Goal: Communication & Community: Participate in discussion

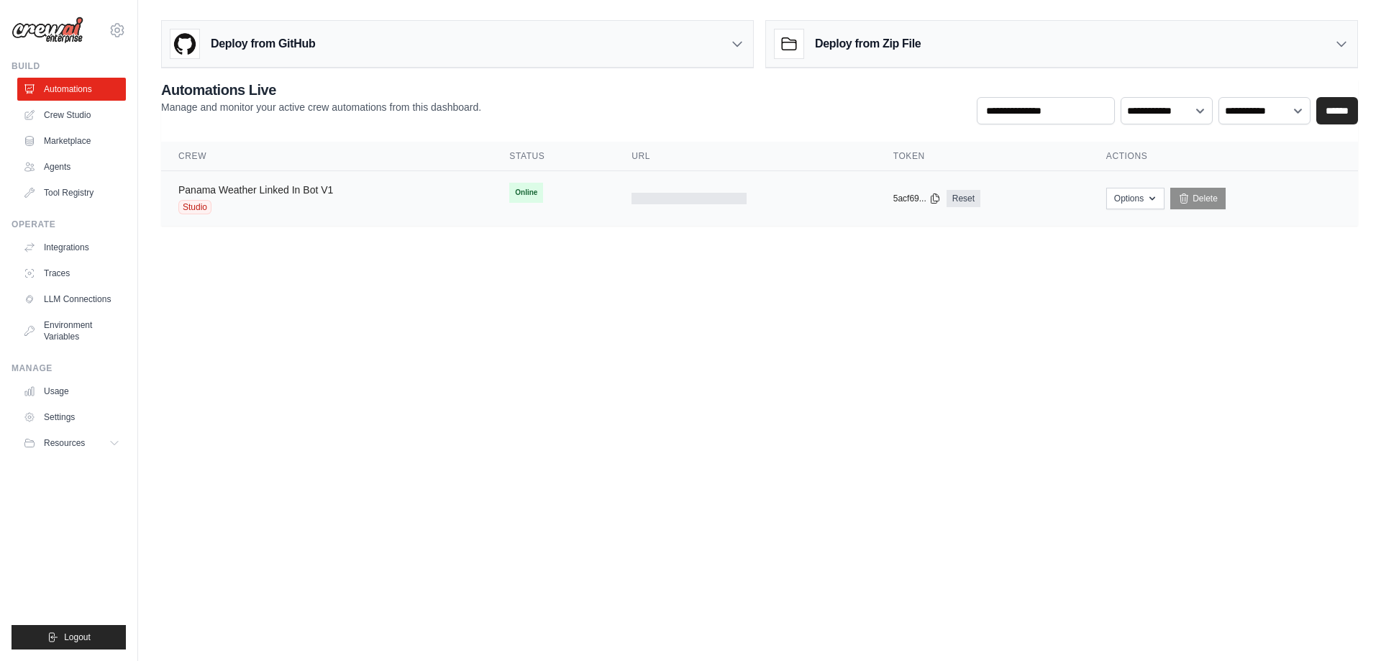
click at [240, 189] on link "Panama Weather Linked In Bot V1" at bounding box center [255, 190] width 155 height 12
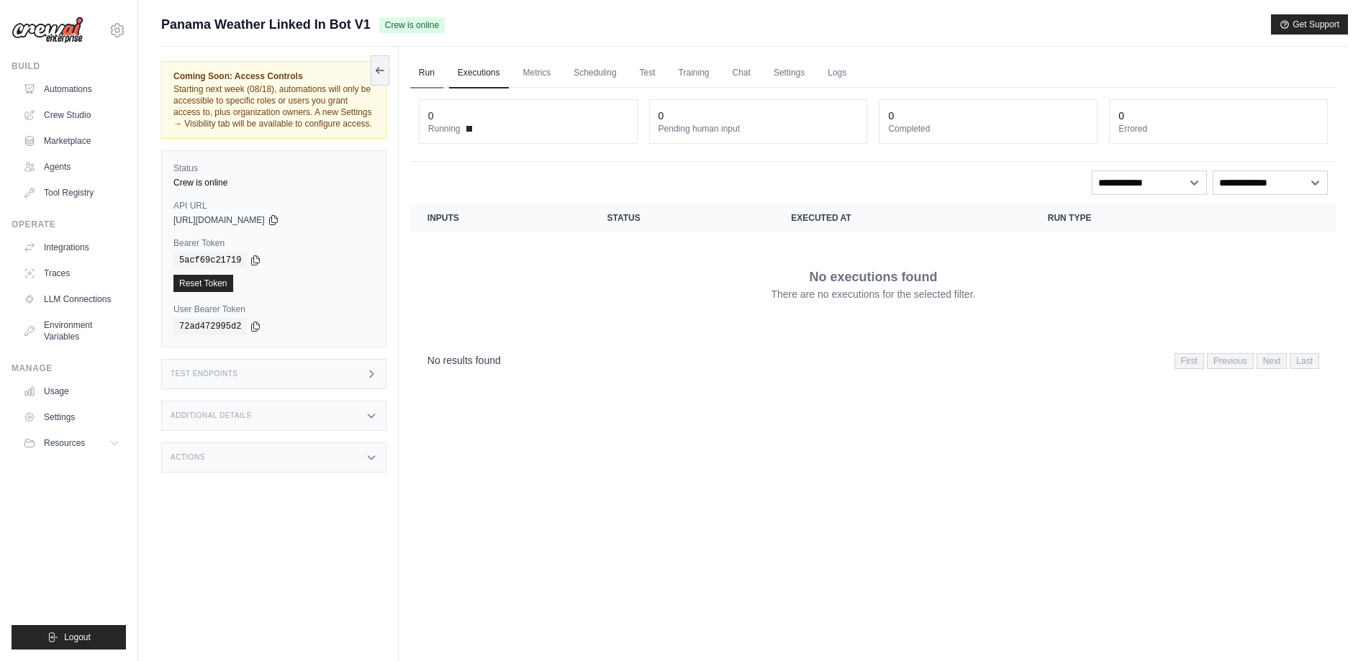
click at [425, 71] on link "Run" at bounding box center [426, 73] width 33 height 30
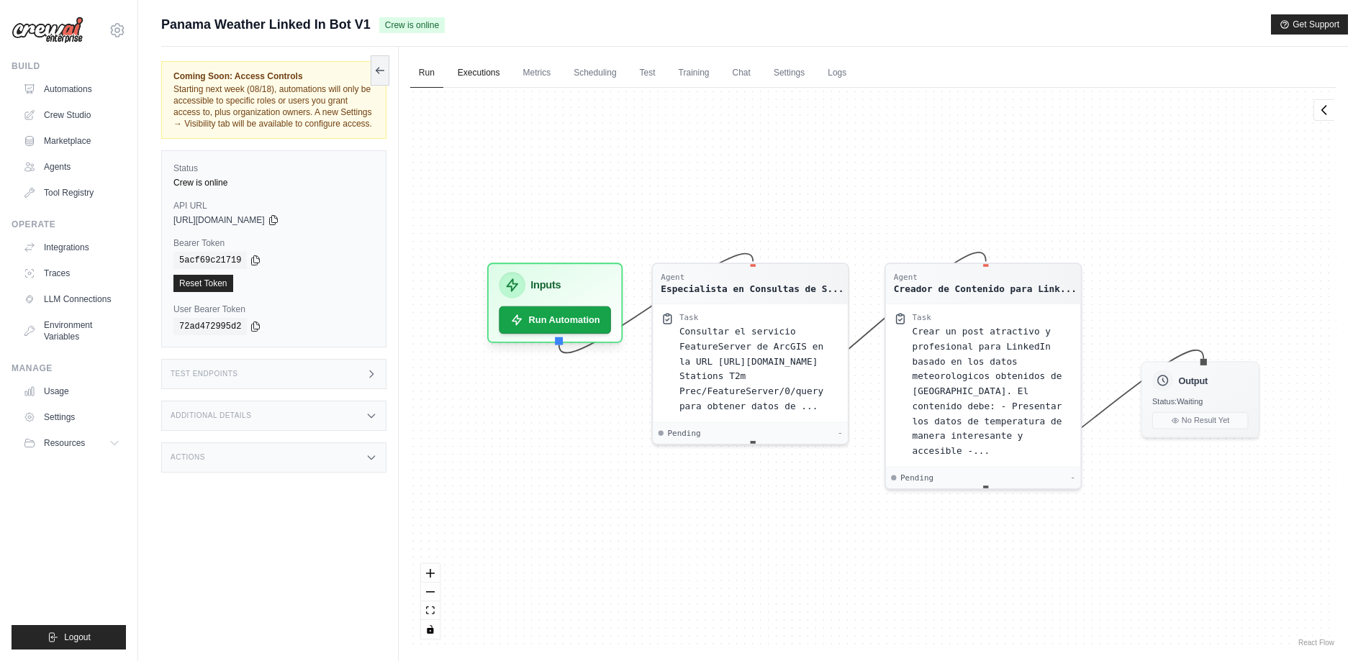
click at [477, 65] on link "Executions" at bounding box center [479, 73] width 60 height 30
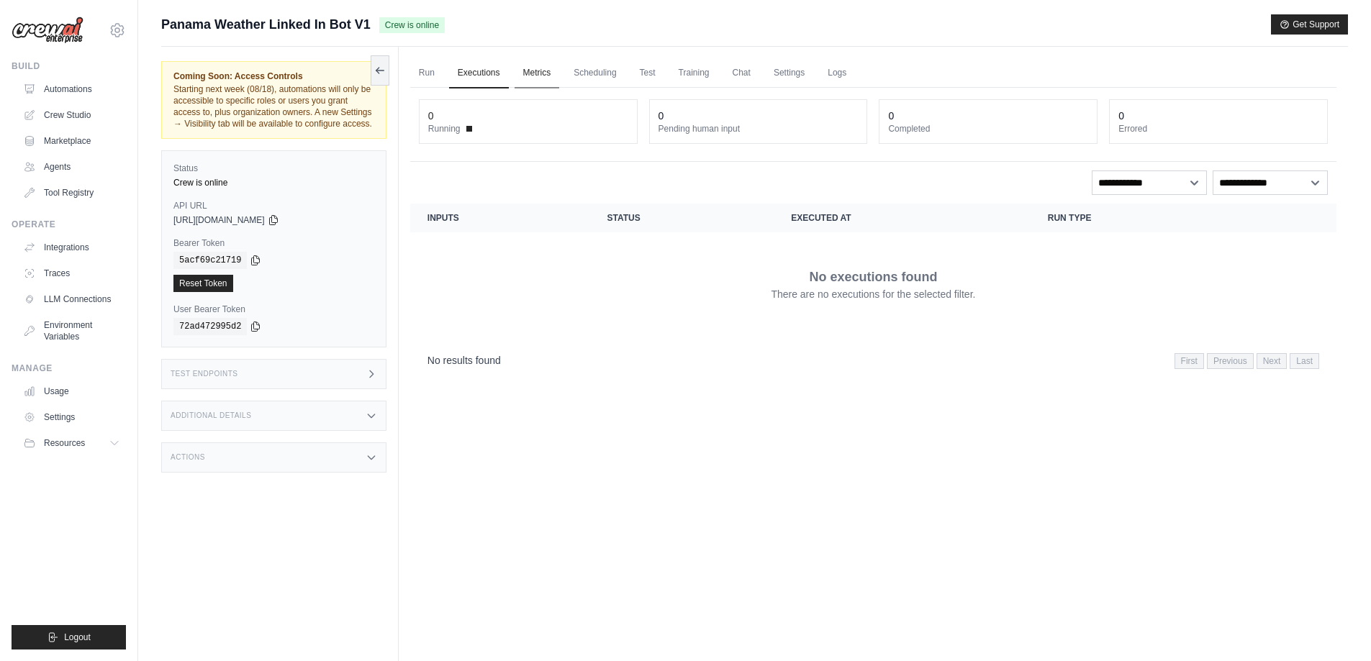
click at [542, 67] on link "Metrics" at bounding box center [536, 73] width 45 height 30
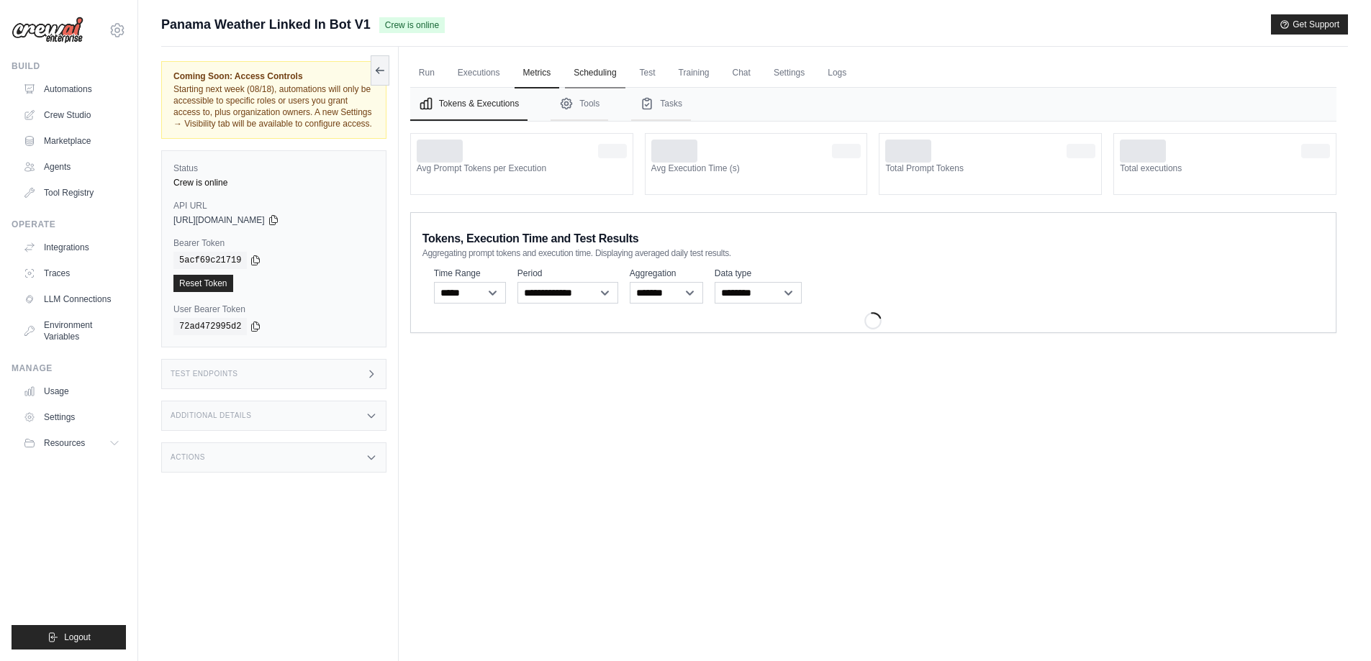
click at [591, 80] on link "Scheduling" at bounding box center [595, 73] width 60 height 30
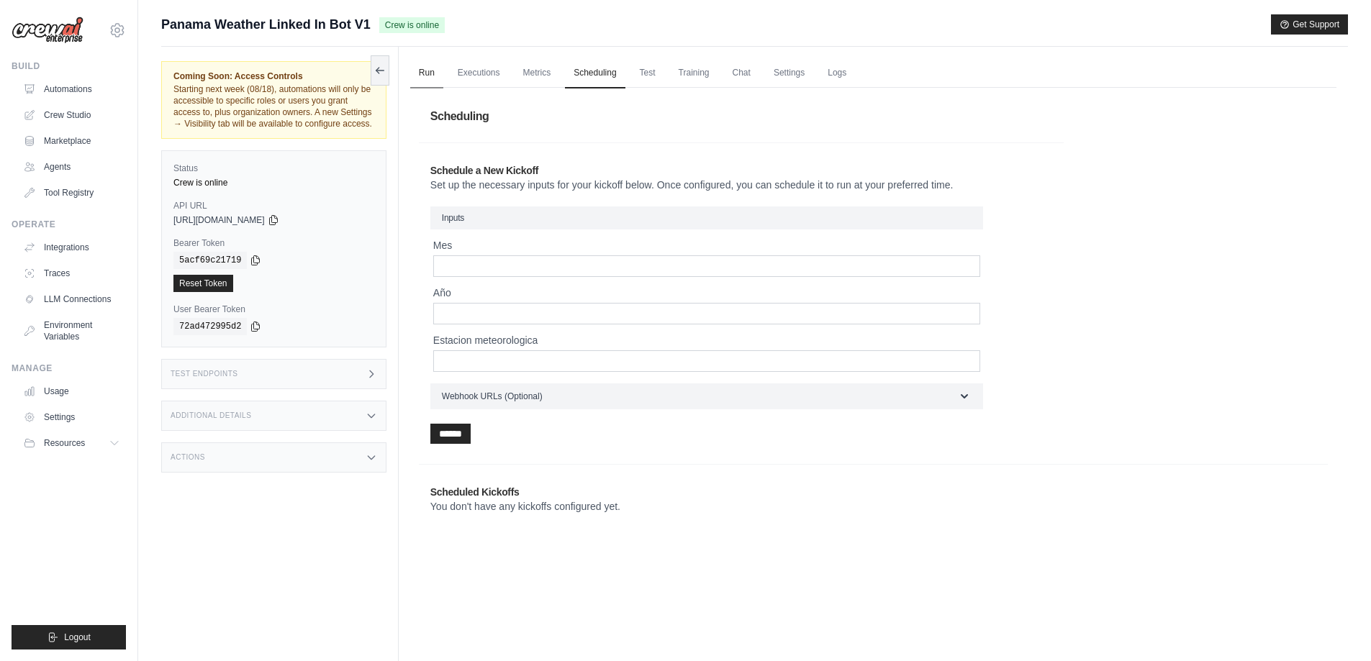
click at [420, 63] on link "Run" at bounding box center [426, 73] width 33 height 30
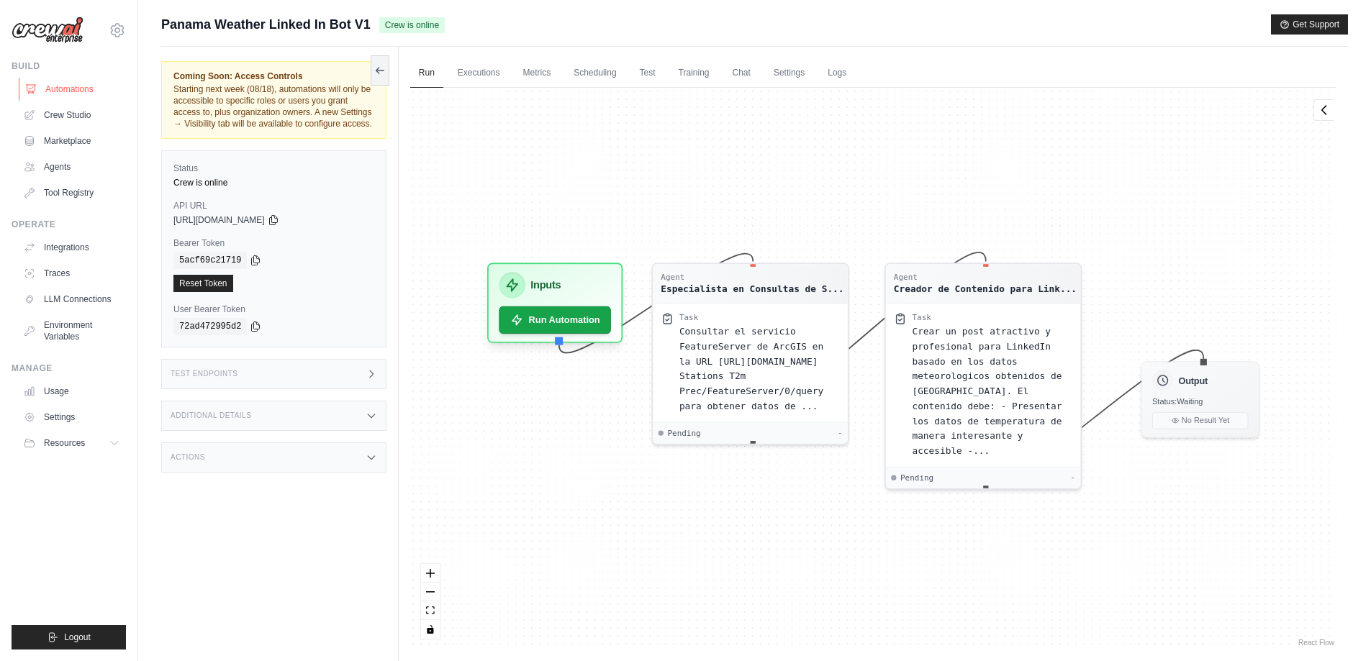
click at [65, 92] on link "Automations" at bounding box center [73, 89] width 109 height 23
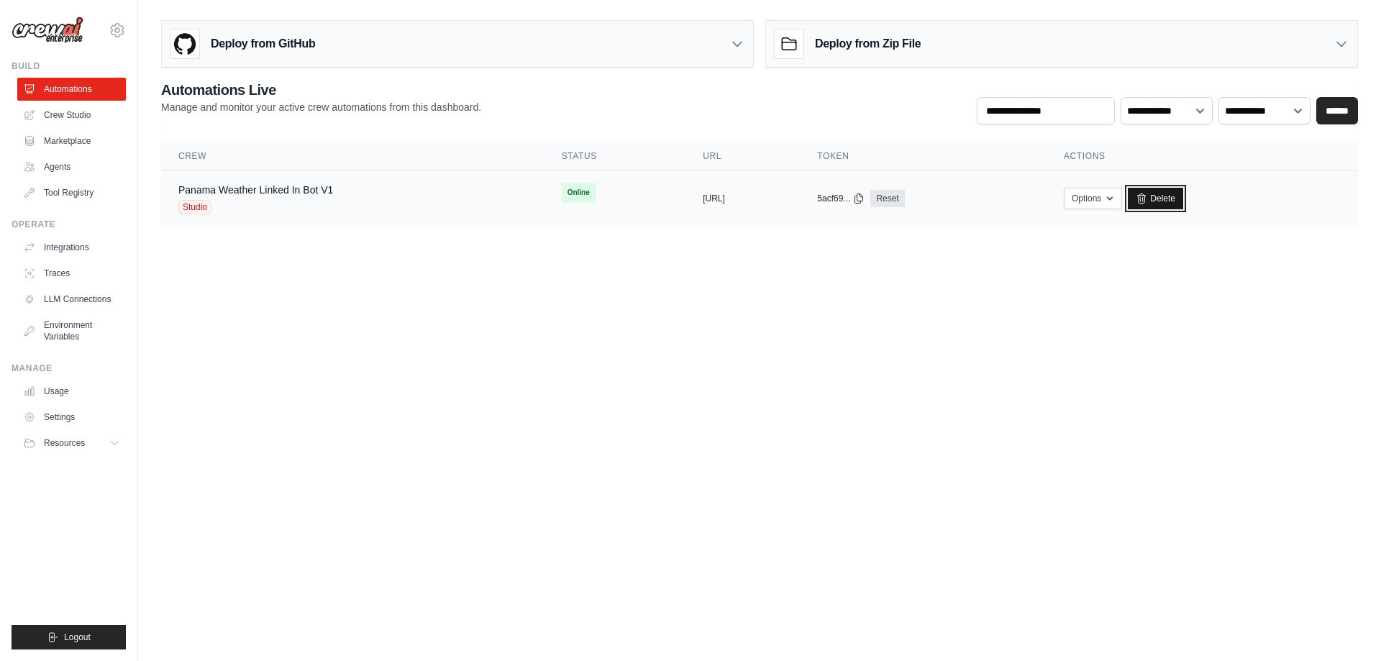
click at [1184, 198] on link "Delete" at bounding box center [1155, 199] width 55 height 22
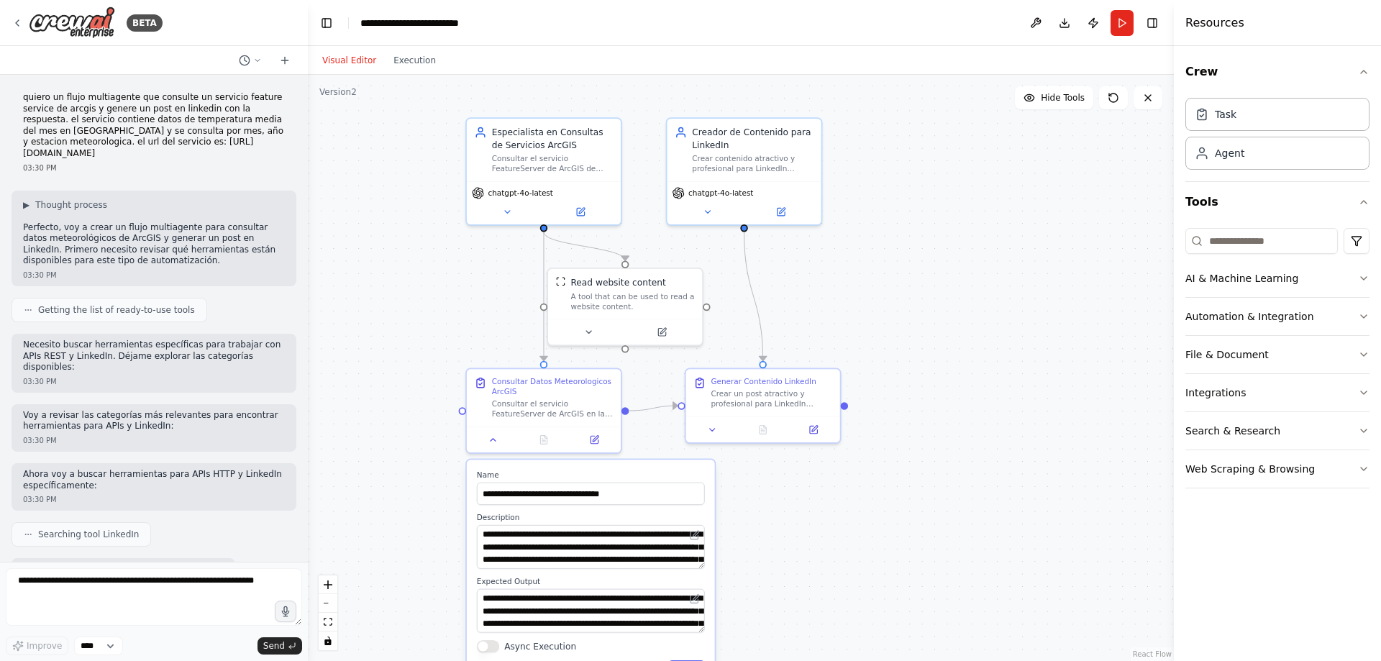
scroll to position [1742, 0]
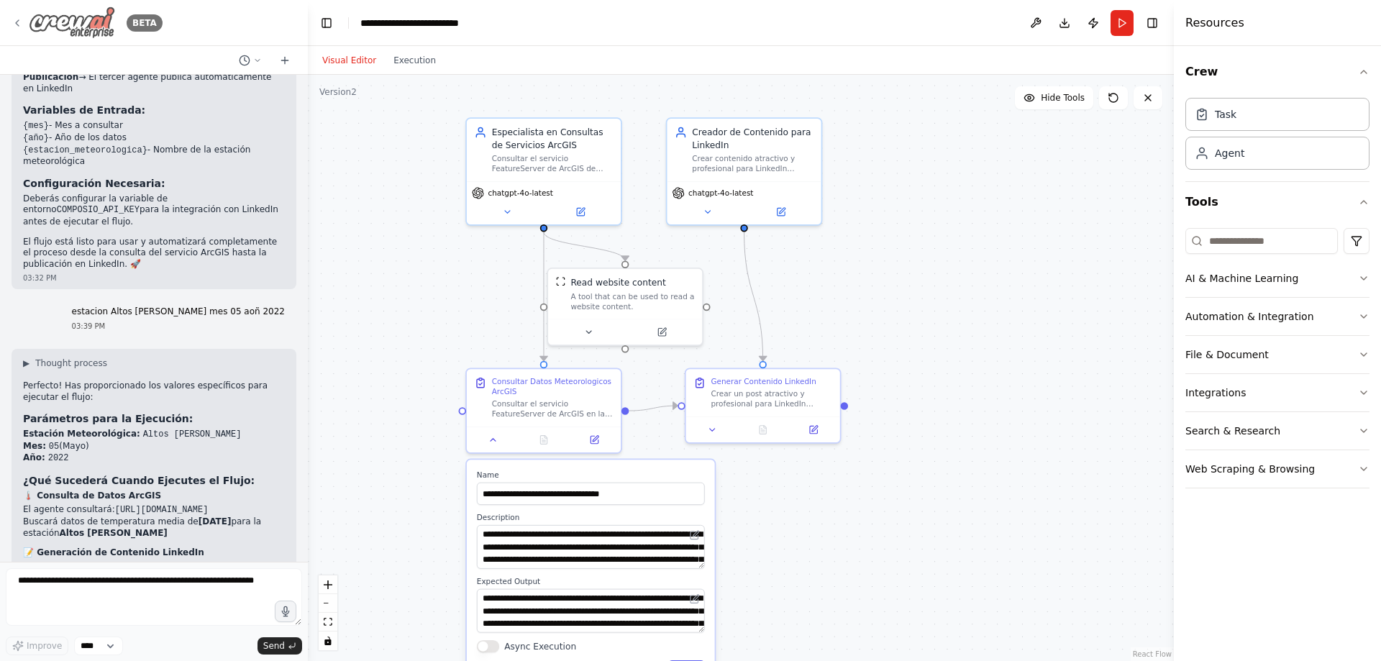
click at [14, 20] on icon at bounding box center [18, 23] width 12 height 12
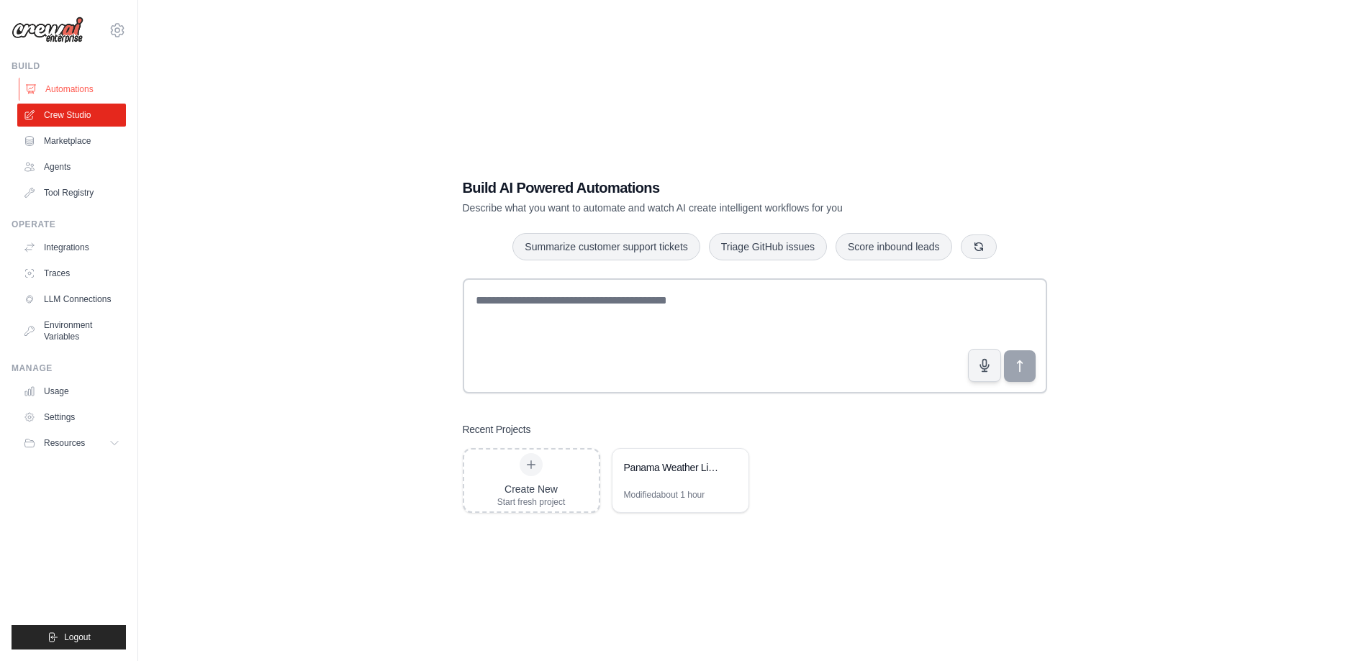
click at [63, 83] on link "Automations" at bounding box center [73, 89] width 109 height 23
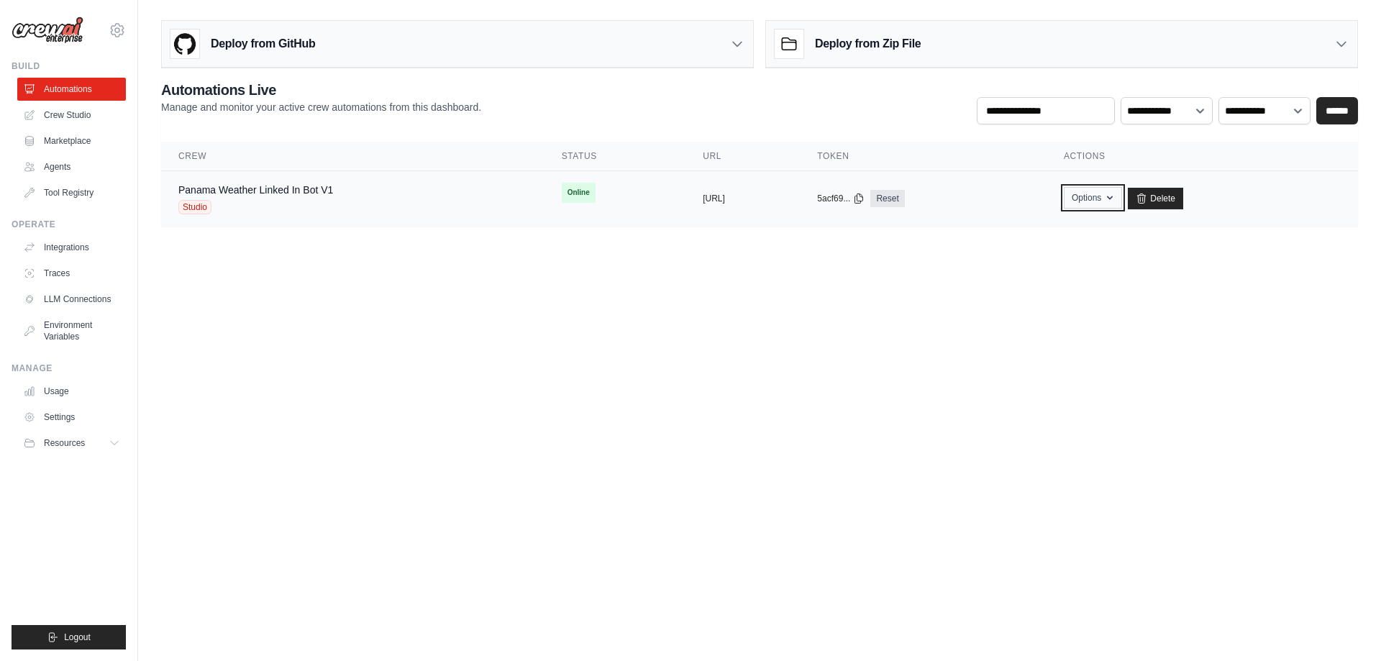
click at [1116, 194] on icon "button" at bounding box center [1110, 198] width 12 height 12
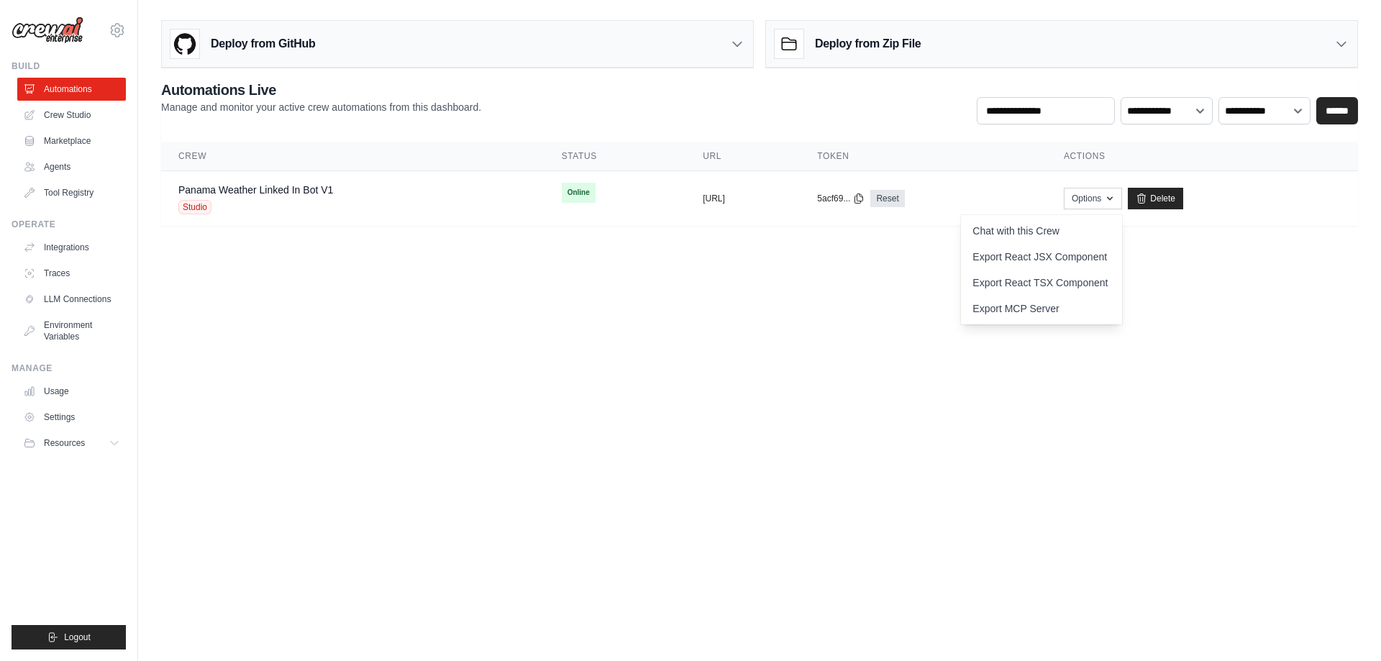
click at [766, 353] on body "gvalenty@gmail.com Settings Build Automations Crew Studio" at bounding box center [690, 330] width 1381 height 661
drag, startPoint x: 859, startPoint y: 124, endPoint x: 907, endPoint y: 132, distance: 48.7
click at [859, 124] on div "**********" at bounding box center [759, 153] width 1197 height 146
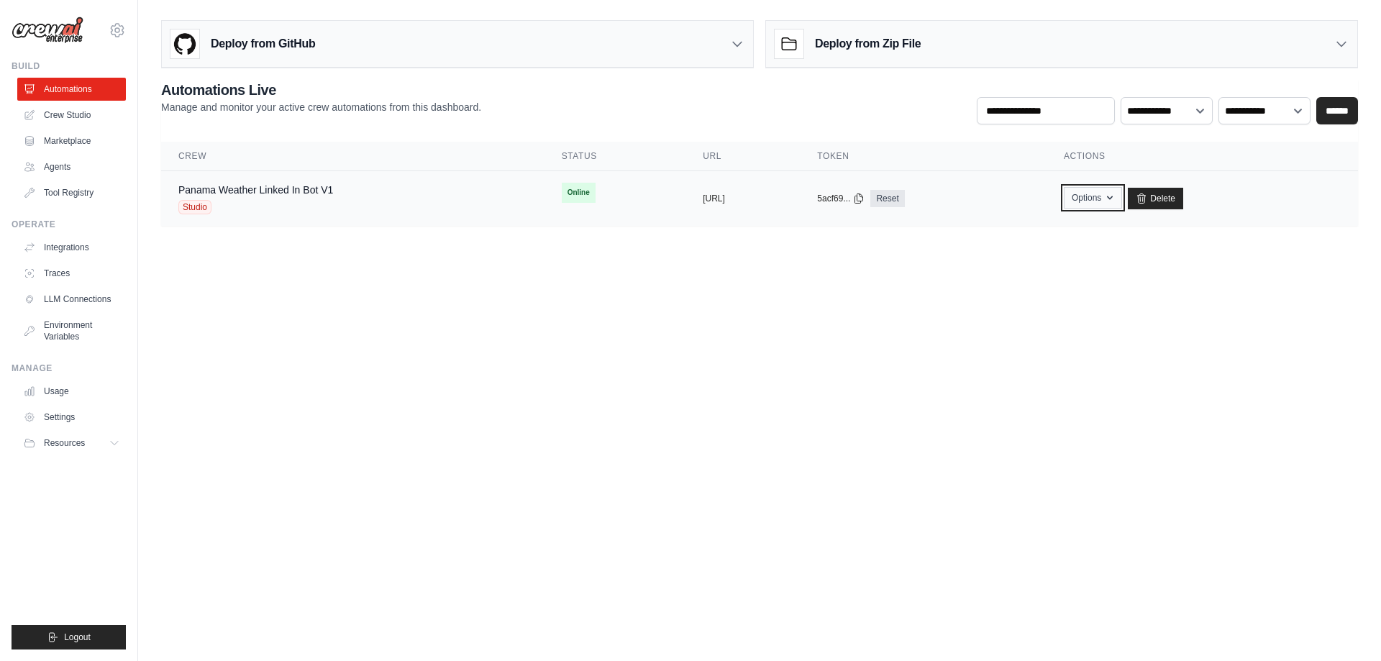
click at [1116, 196] on icon "button" at bounding box center [1110, 198] width 12 height 12
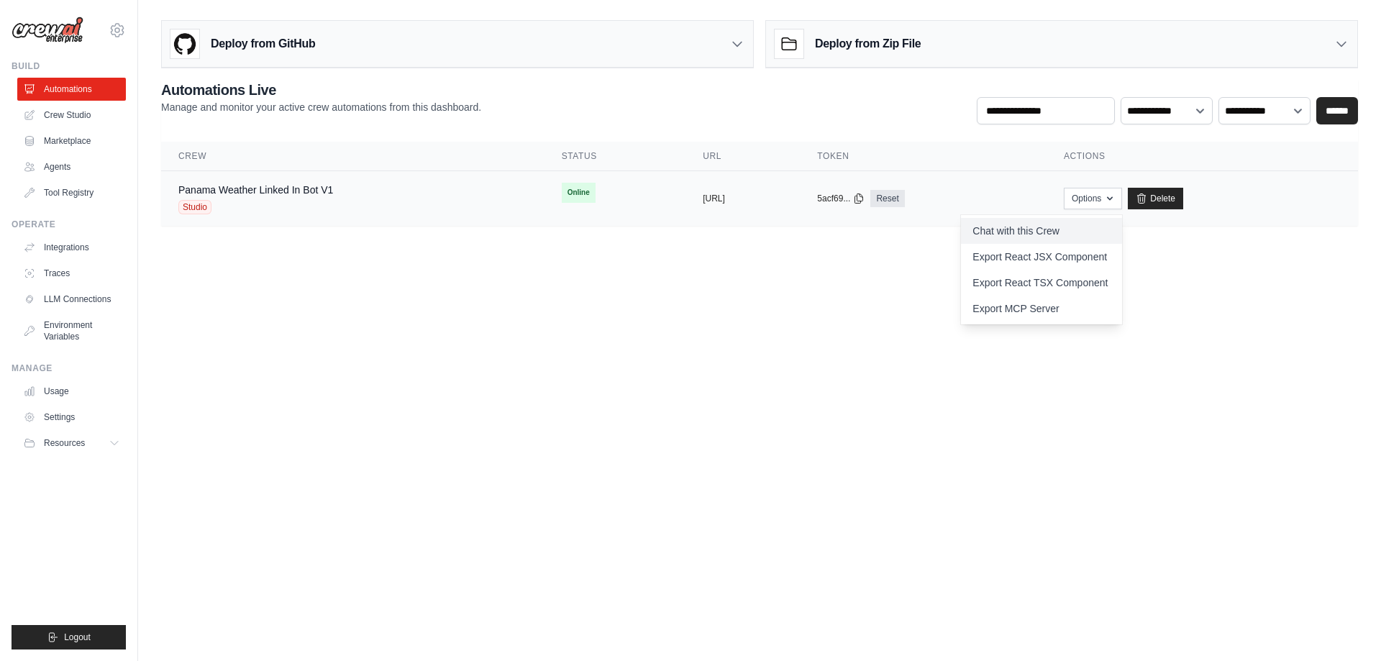
click at [1052, 224] on link "Chat with this Crew" at bounding box center [1041, 231] width 161 height 26
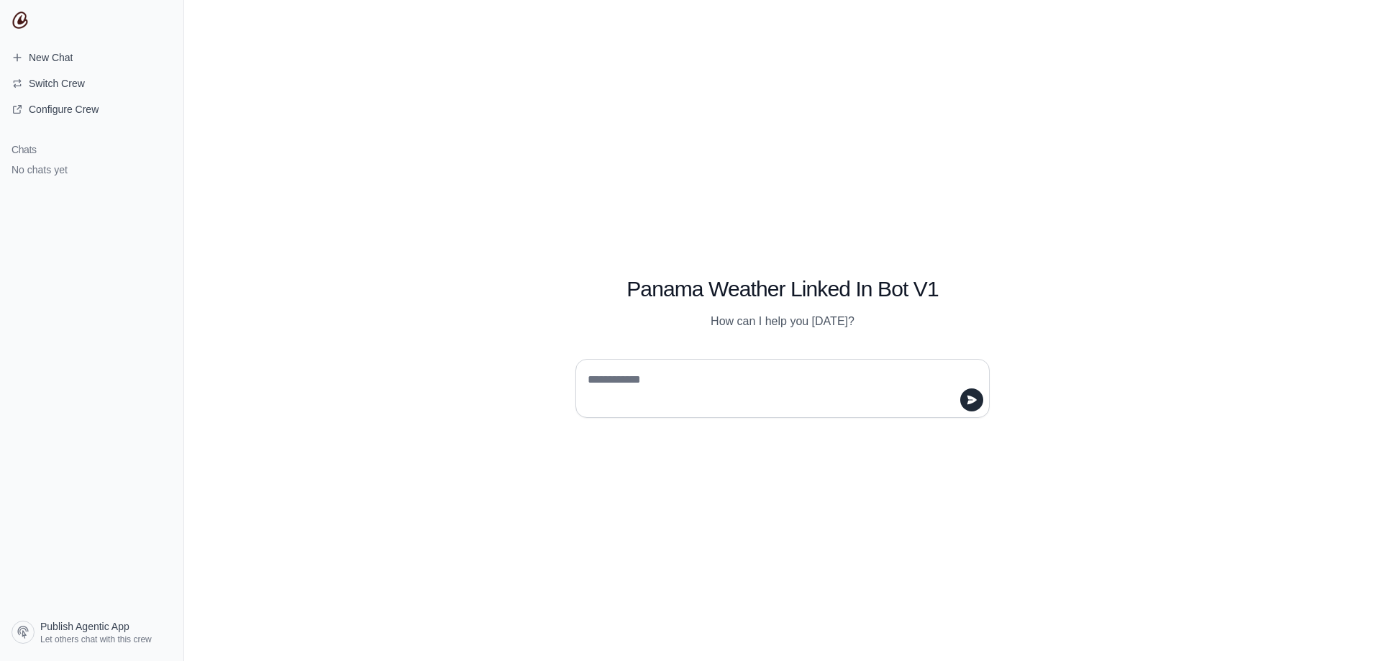
click at [630, 374] on textarea at bounding box center [778, 388] width 387 height 40
type textarea "**********"
click at [974, 401] on icon "submit" at bounding box center [972, 400] width 9 height 9
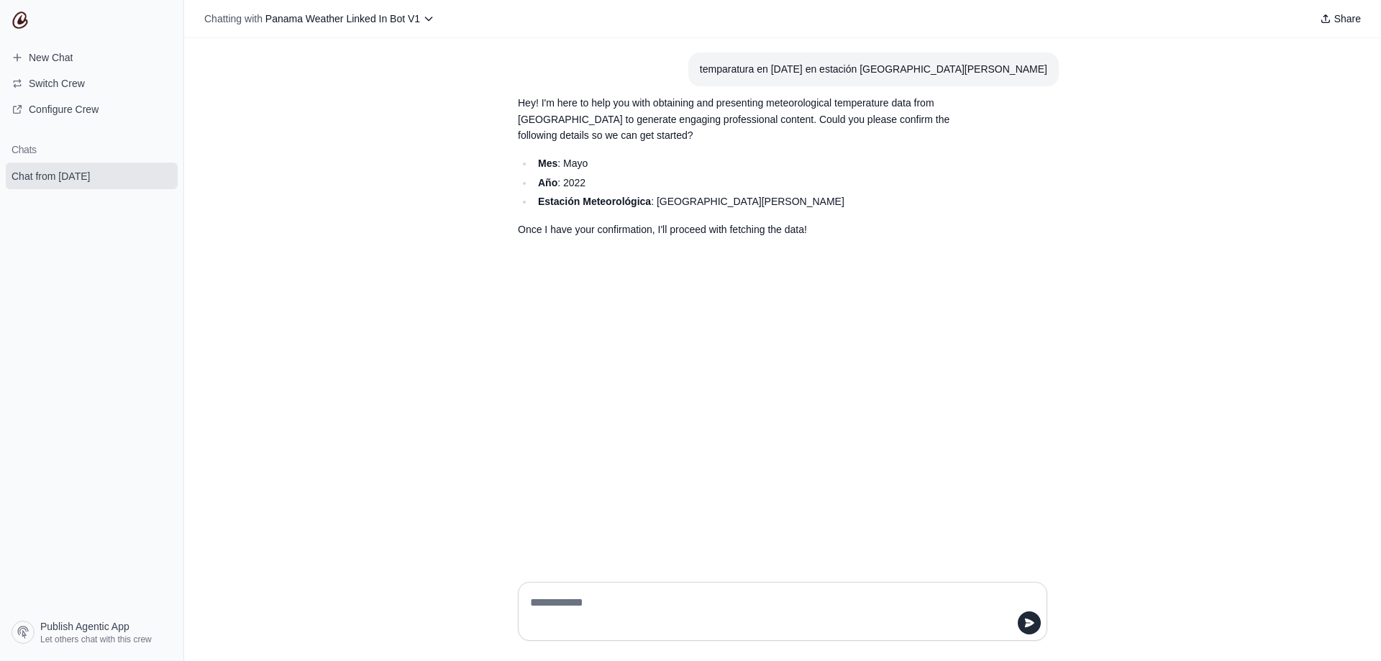
click at [578, 602] on textarea at bounding box center [778, 611] width 502 height 40
type textarea "**"
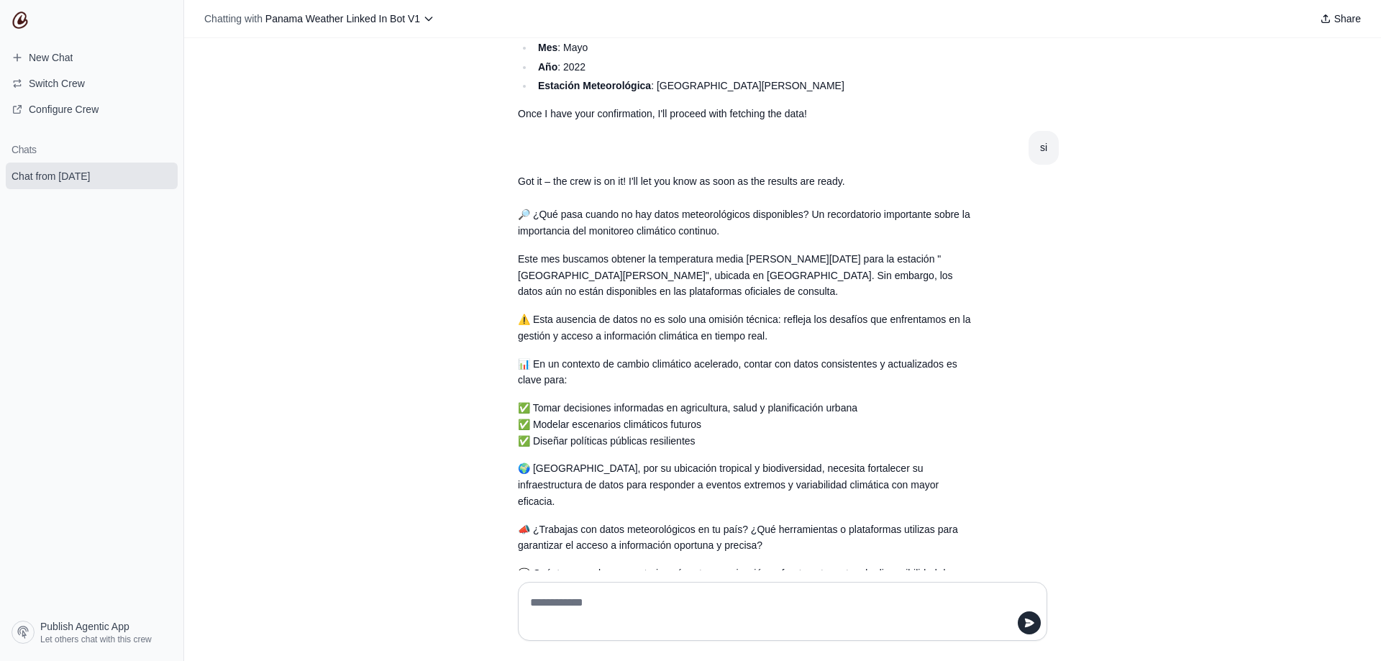
scroll to position [265, 0]
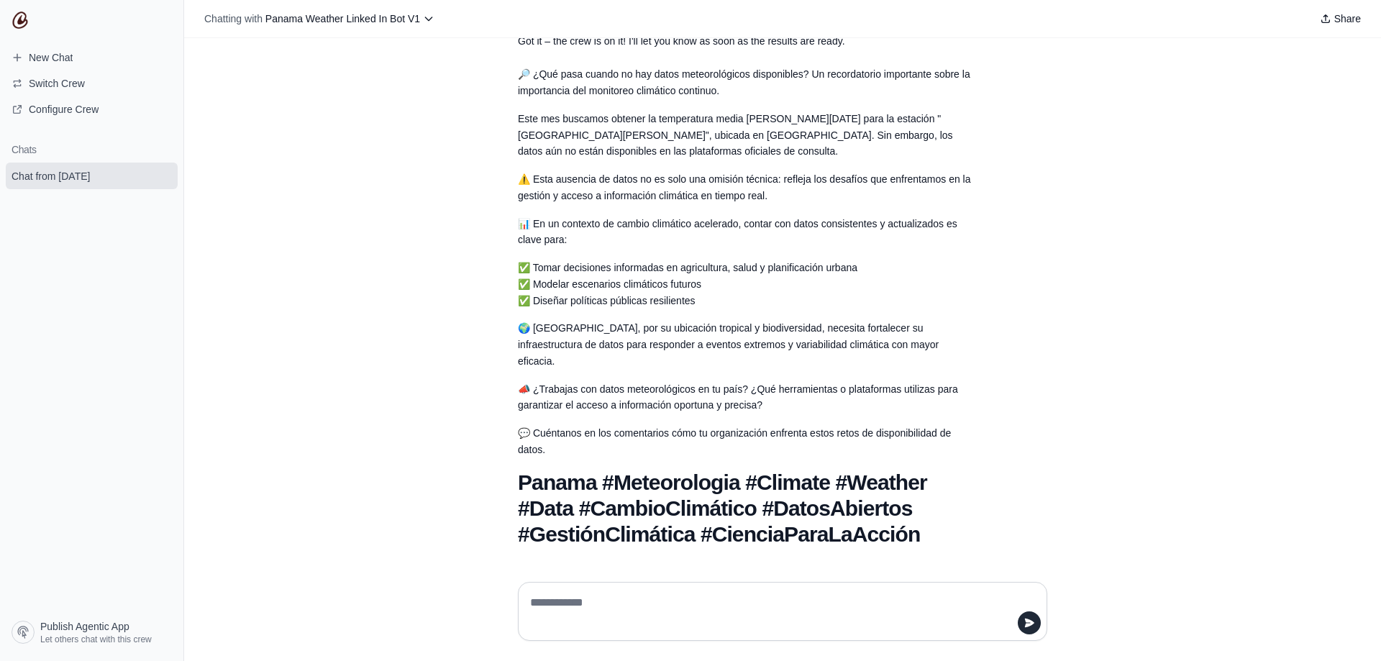
click at [617, 588] on div at bounding box center [783, 611] width 530 height 59
click at [560, 614] on textarea at bounding box center [782, 611] width 511 height 40
type textarea "**********"
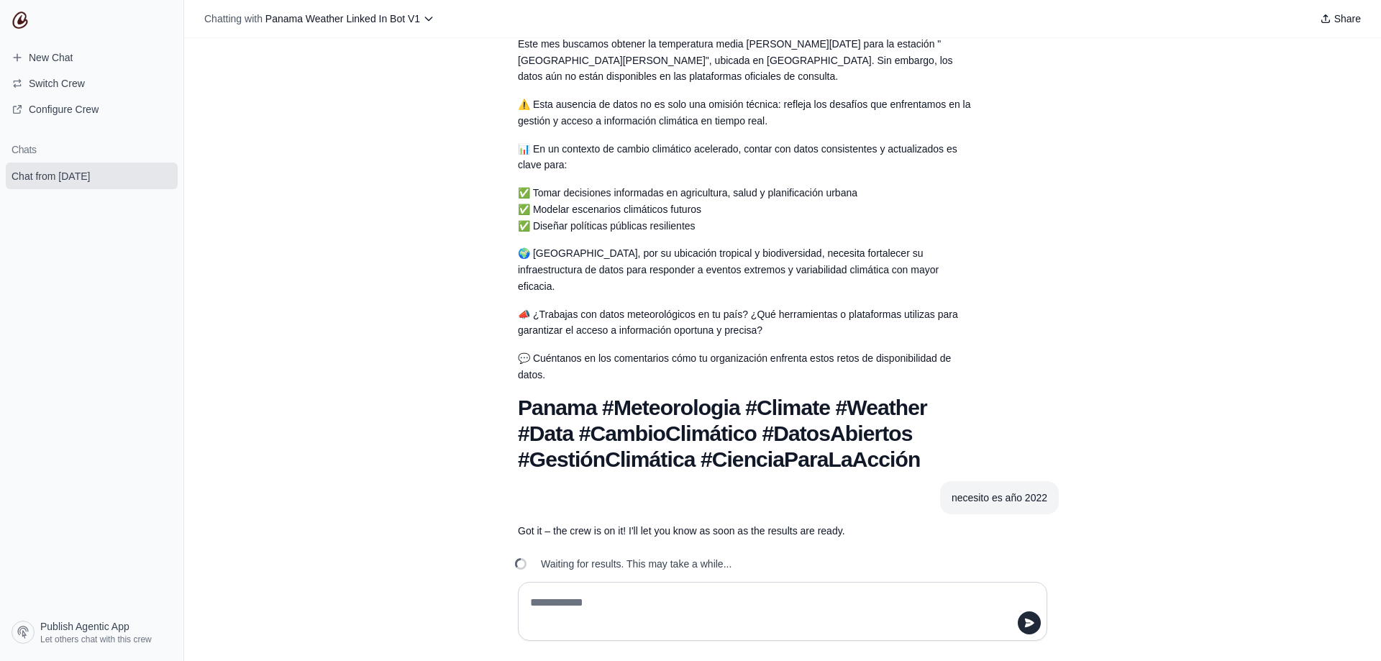
scroll to position [364, 0]
